Goal: Navigation & Orientation: Go to known website

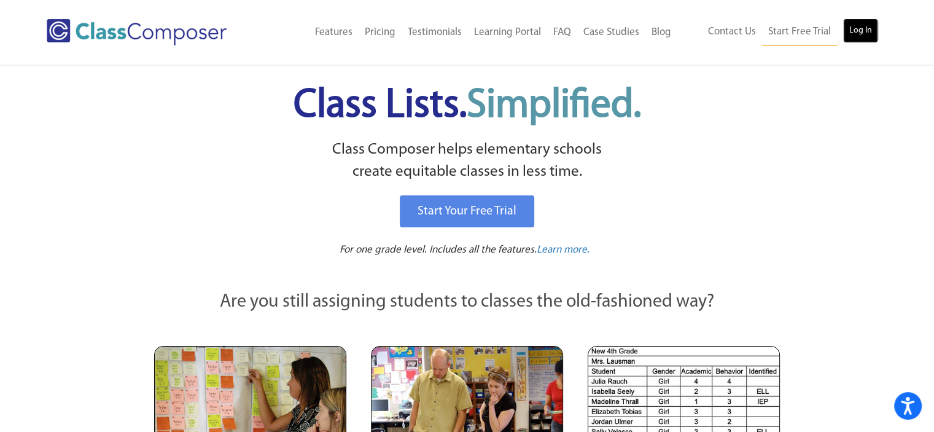
click at [862, 25] on link "Log In" at bounding box center [860, 30] width 35 height 25
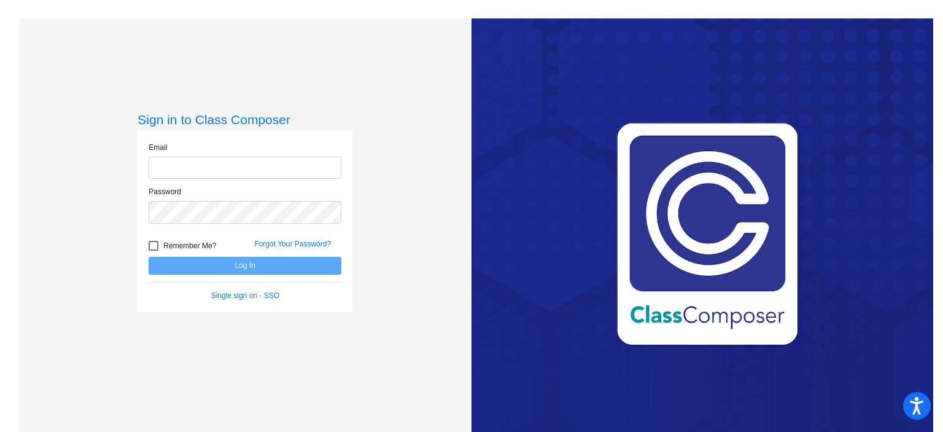
type input "sheila.buyer@rrps.net"
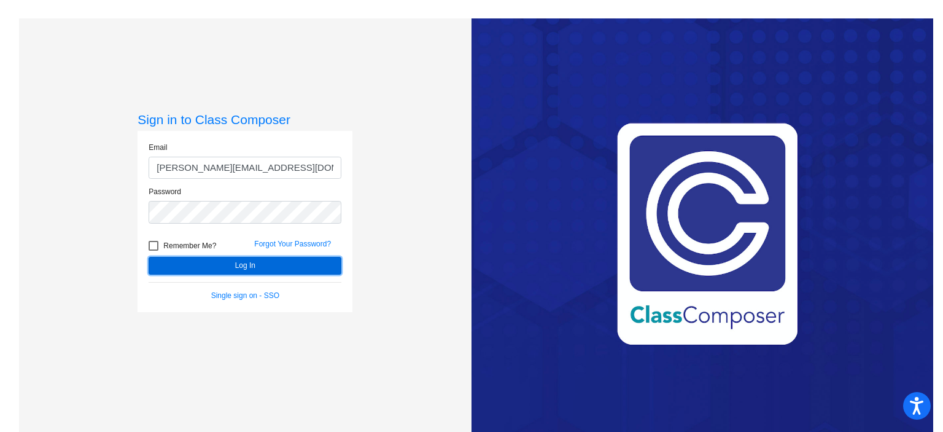
click at [222, 268] on button "Log In" at bounding box center [245, 266] width 193 height 18
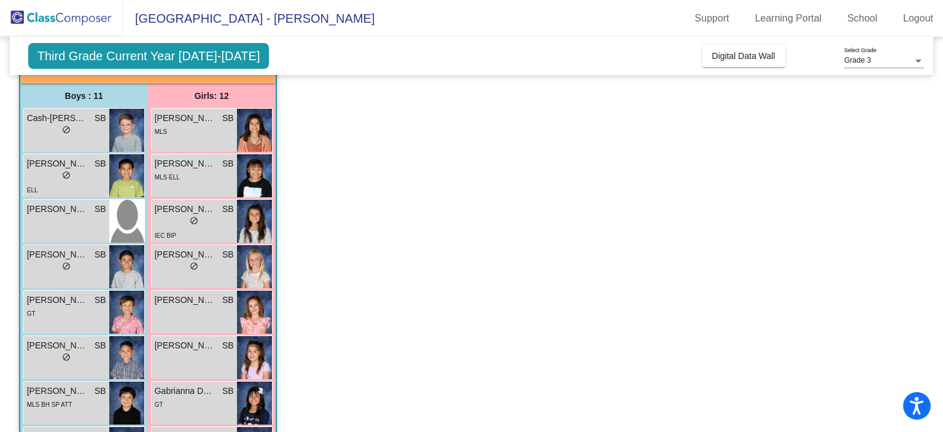
scroll to position [329, 0]
